Goal: Consume media (video, audio): Consume media (video, audio)

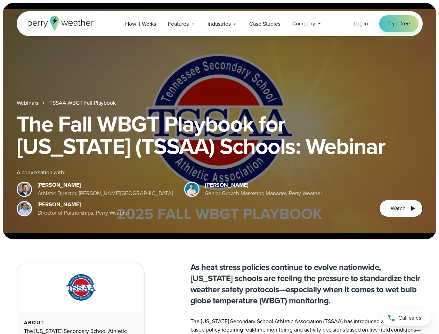
click at [219, 167] on div "The Fall WBGT Playbook for [US_STATE] (TSSAA) Schools: Webinar A conversation w…" at bounding box center [220, 165] width 406 height 104
click at [219, 24] on span "Industries" at bounding box center [219, 24] width 23 height 8
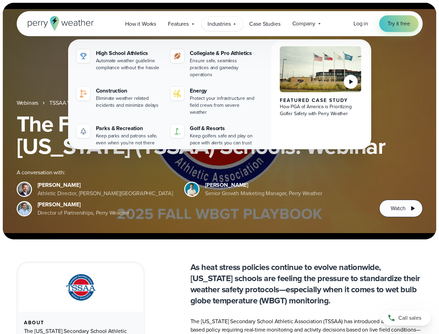
click at [219, 121] on h1 "The Fall WBGT Playbook for [US_STATE] (TSSAA) Schools: Webinar" at bounding box center [220, 135] width 406 height 44
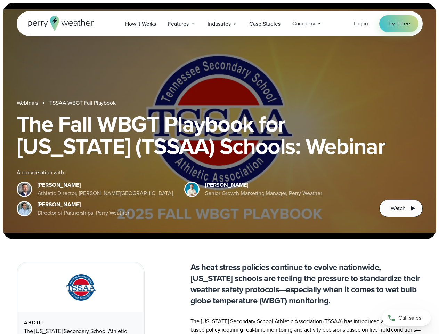
click at [83, 103] on link "TSSAA WBGT Fall Playbook" at bounding box center [82, 103] width 66 height 8
click at [401, 208] on span "Watch" at bounding box center [398, 208] width 15 height 8
